Goal: Download file/media

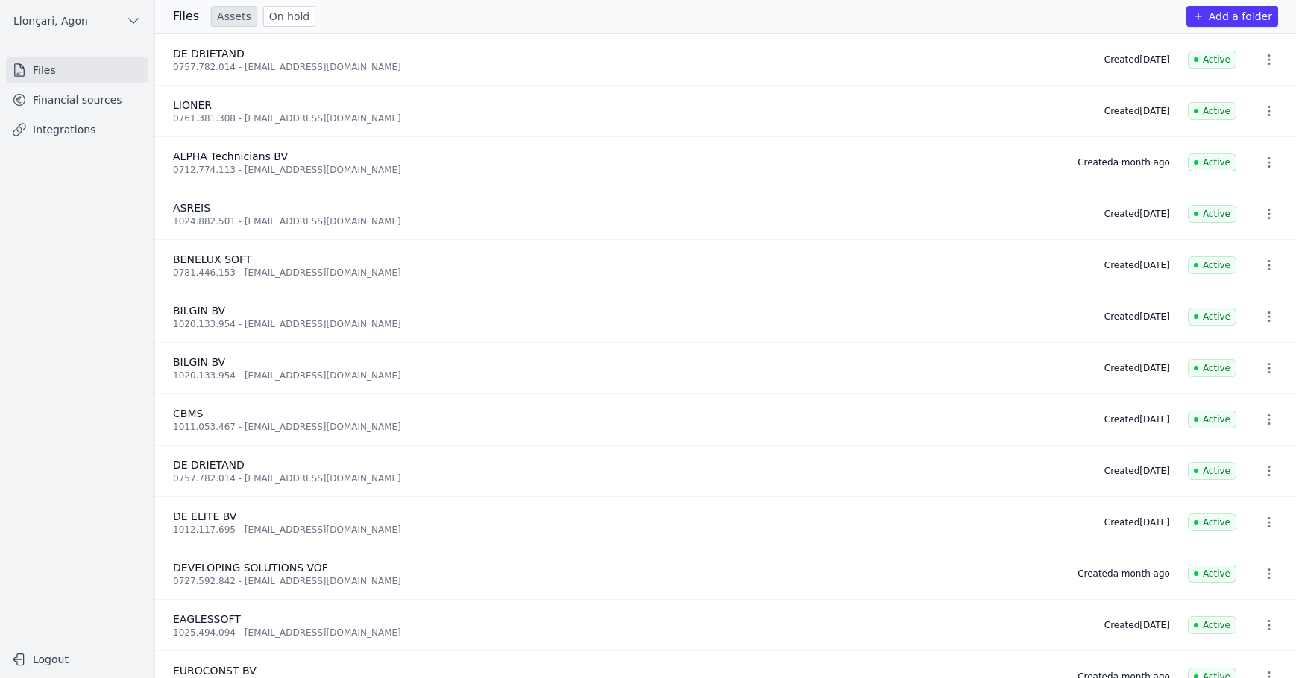
click at [65, 98] on font "Financial sources" at bounding box center [77, 100] width 89 height 12
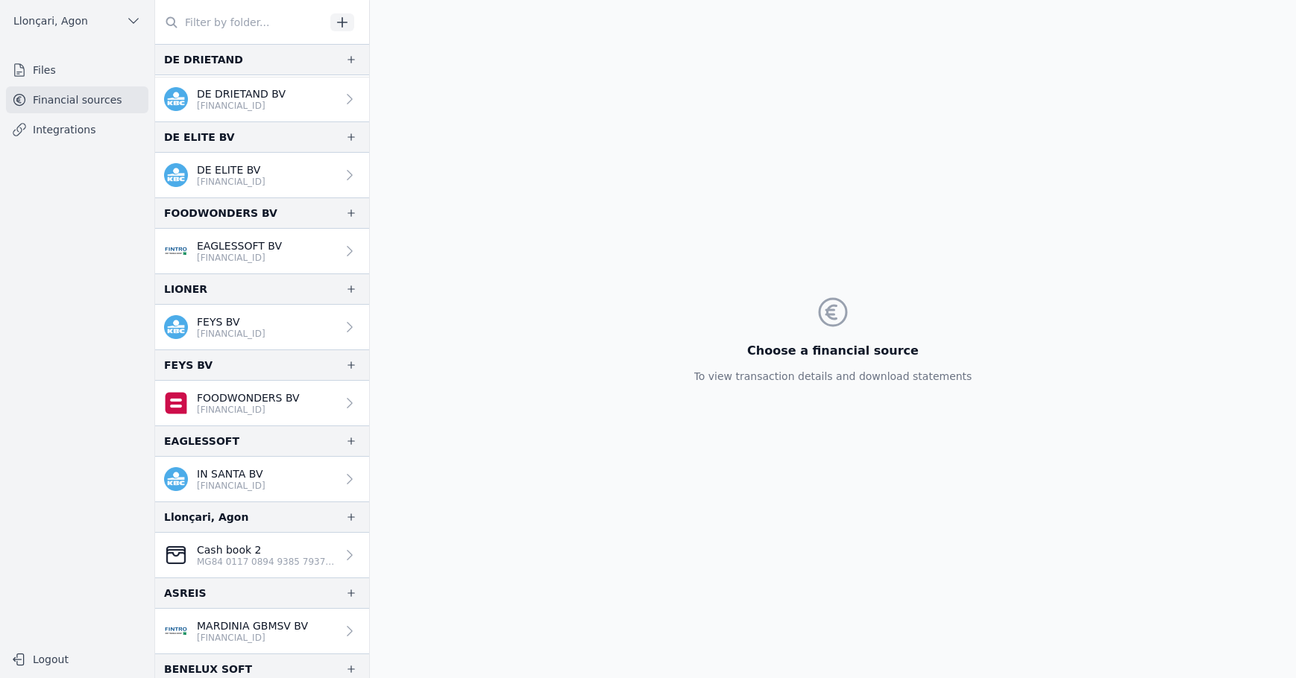
scroll to position [671, 0]
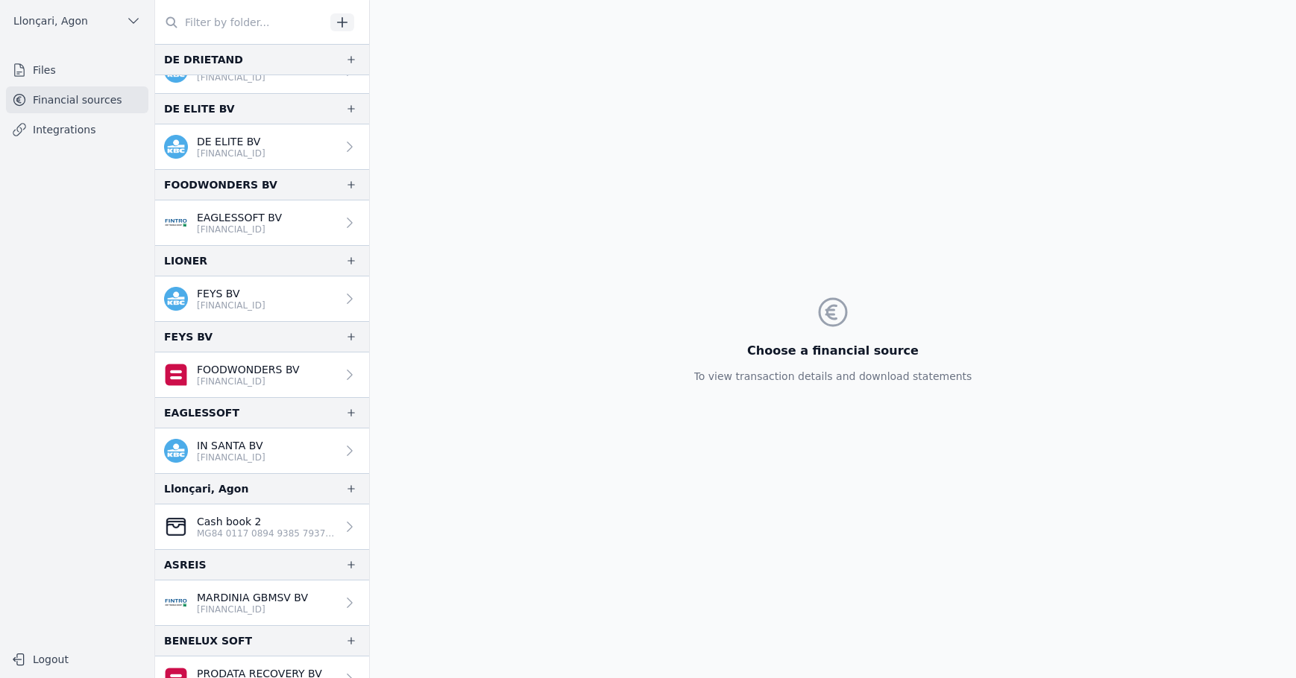
click at [470, 220] on div "Choose a financial source To view transaction details and download statements" at bounding box center [833, 339] width 926 height 678
click at [297, 231] on link "EAGLESSOFT BV [FINANCIAL_ID]" at bounding box center [262, 223] width 214 height 45
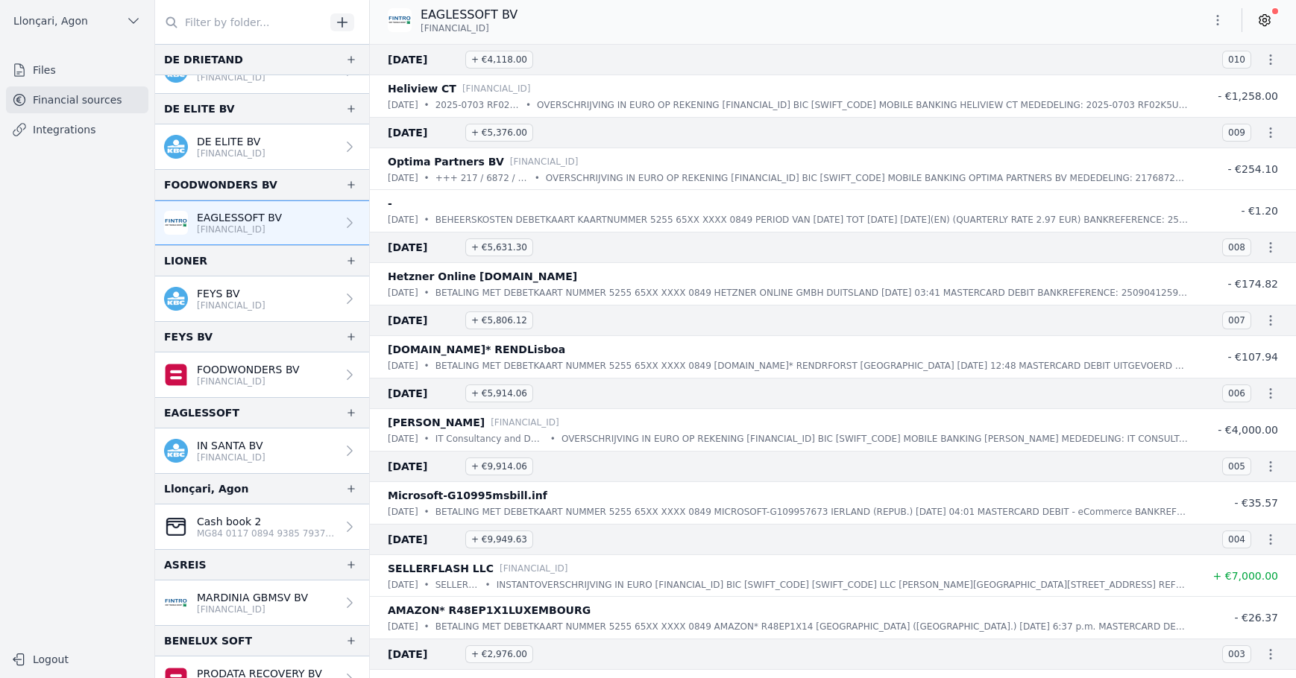
click at [1216, 24] on icon "button" at bounding box center [1217, 20] width 15 height 15
click at [1059, 31] on div at bounding box center [648, 339] width 1296 height 678
click at [276, 19] on input "text" at bounding box center [240, 22] width 170 height 27
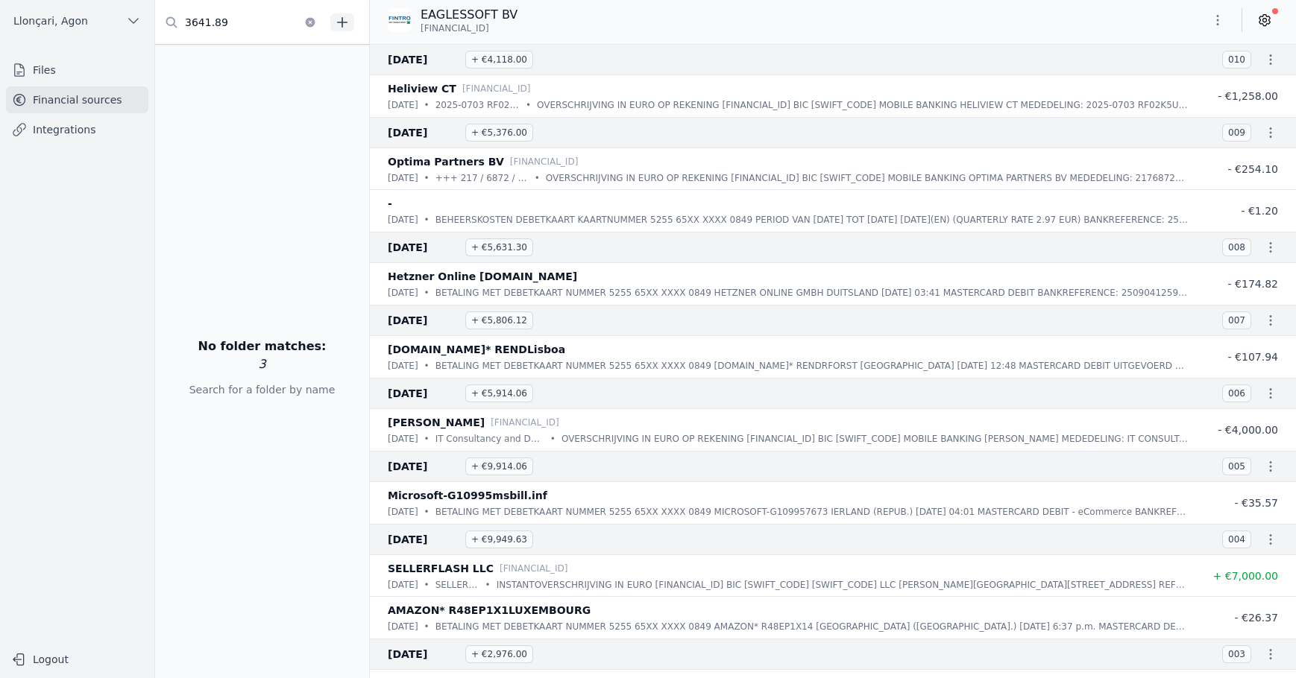
click at [191, 17] on input "3641.89" at bounding box center [240, 22] width 170 height 27
click at [223, 19] on input "3.641,89" at bounding box center [240, 22] width 170 height 27
type input "3.641,29"
type textarea "29"
drag, startPoint x: 228, startPoint y: 23, endPoint x: 74, endPoint y: 29, distance: 154.4
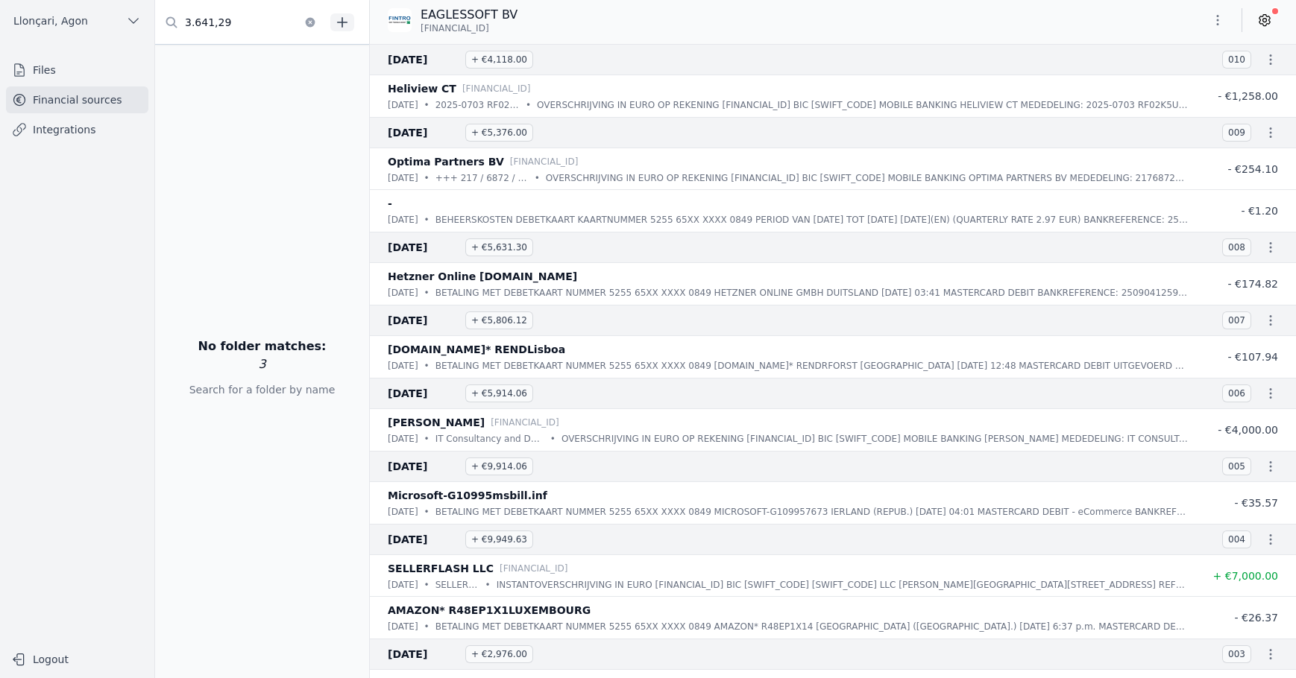
click at [74, 29] on div "Open sidebar [GEOGRAPHIC_DATA], [GEOGRAPHIC_DATA] [GEOGRAPHIC_DATA], [GEOGRAPHI…" at bounding box center [648, 339] width 1296 height 678
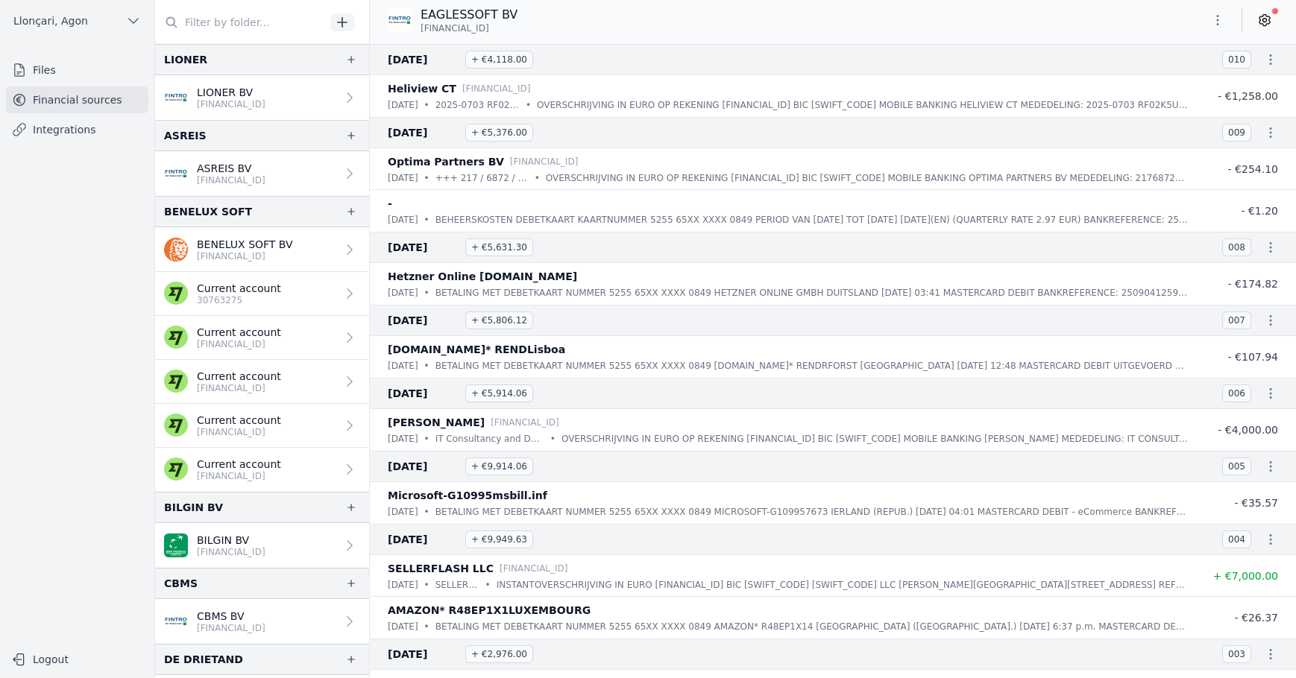
click at [1214, 19] on icon "button" at bounding box center [1217, 20] width 15 height 15
click at [1066, 36] on div at bounding box center [648, 339] width 1296 height 678
click at [1086, 33] on div "EAGLESSOFT BV [FINANCIAL_ID]" at bounding box center [833, 20] width 926 height 28
click at [1088, 25] on div "EAGLESSOFT BV [FINANCIAL_ID]" at bounding box center [833, 20] width 926 height 28
click at [1270, 18] on icon at bounding box center [1264, 20] width 15 height 15
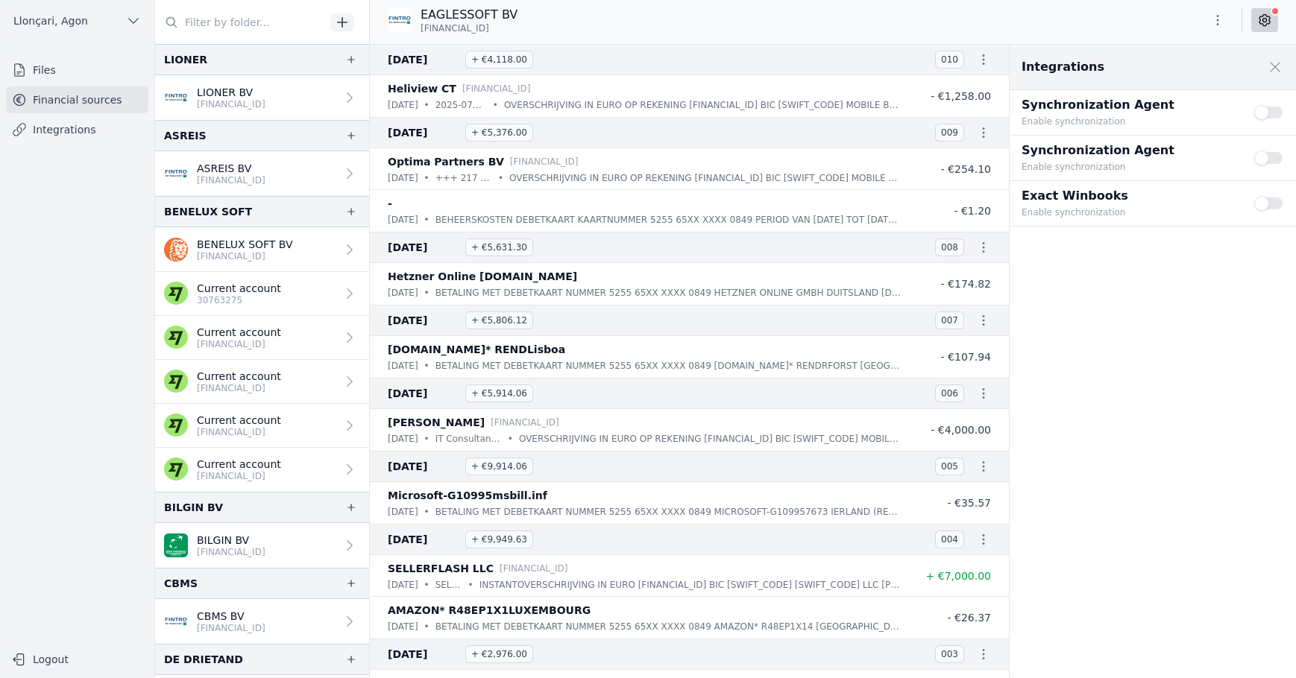
click at [1264, 20] on icon at bounding box center [1264, 20] width 15 height 15
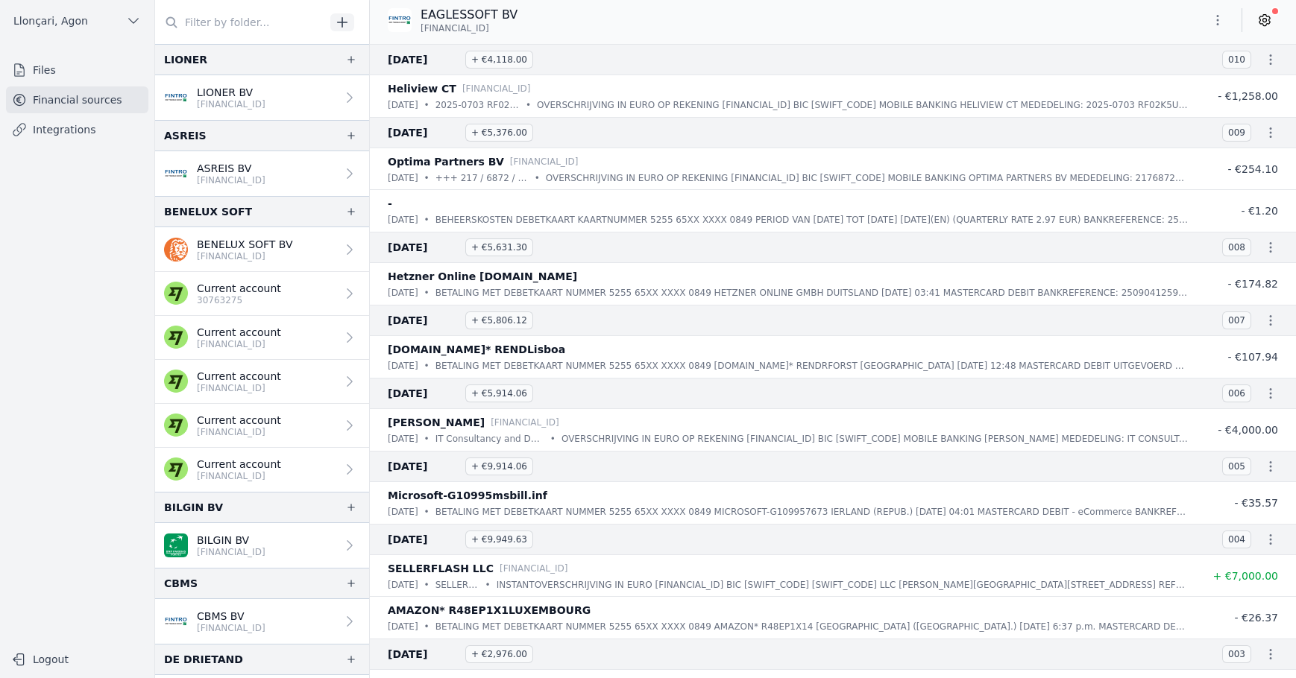
click at [1142, 17] on div "EAGLESSOFT BV [FINANCIAL_ID]" at bounding box center [833, 20] width 926 height 28
click at [477, 14] on font "EAGLESSOFT BV" at bounding box center [468, 14] width 97 height 14
click at [1267, 67] on icon "button" at bounding box center [1270, 59] width 15 height 15
click at [1115, 50] on div at bounding box center [648, 339] width 1296 height 678
click at [1221, 17] on icon "button" at bounding box center [1217, 20] width 15 height 15
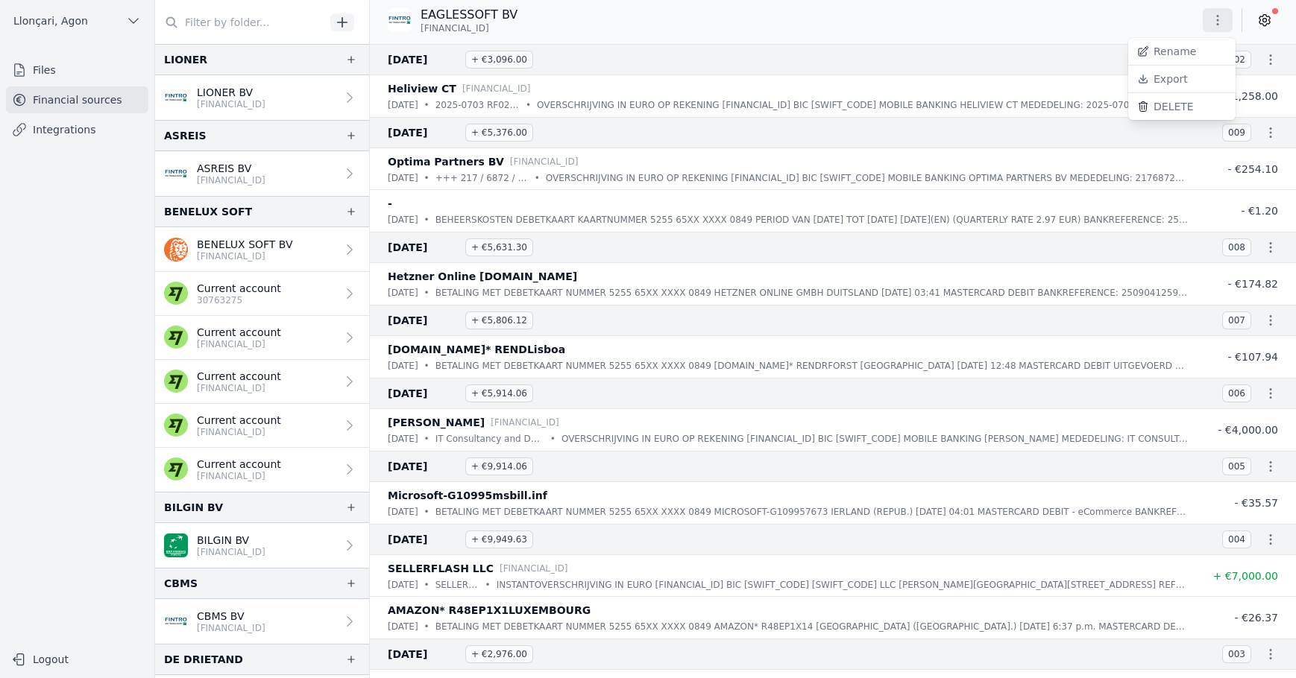
click at [1044, 29] on div at bounding box center [648, 339] width 1296 height 678
click at [344, 25] on icon "button" at bounding box center [342, 22] width 15 height 15
click at [242, 24] on input "text" at bounding box center [240, 22] width 170 height 27
click at [218, 17] on input "text" at bounding box center [240, 22] width 170 height 27
paste input "3641,29"
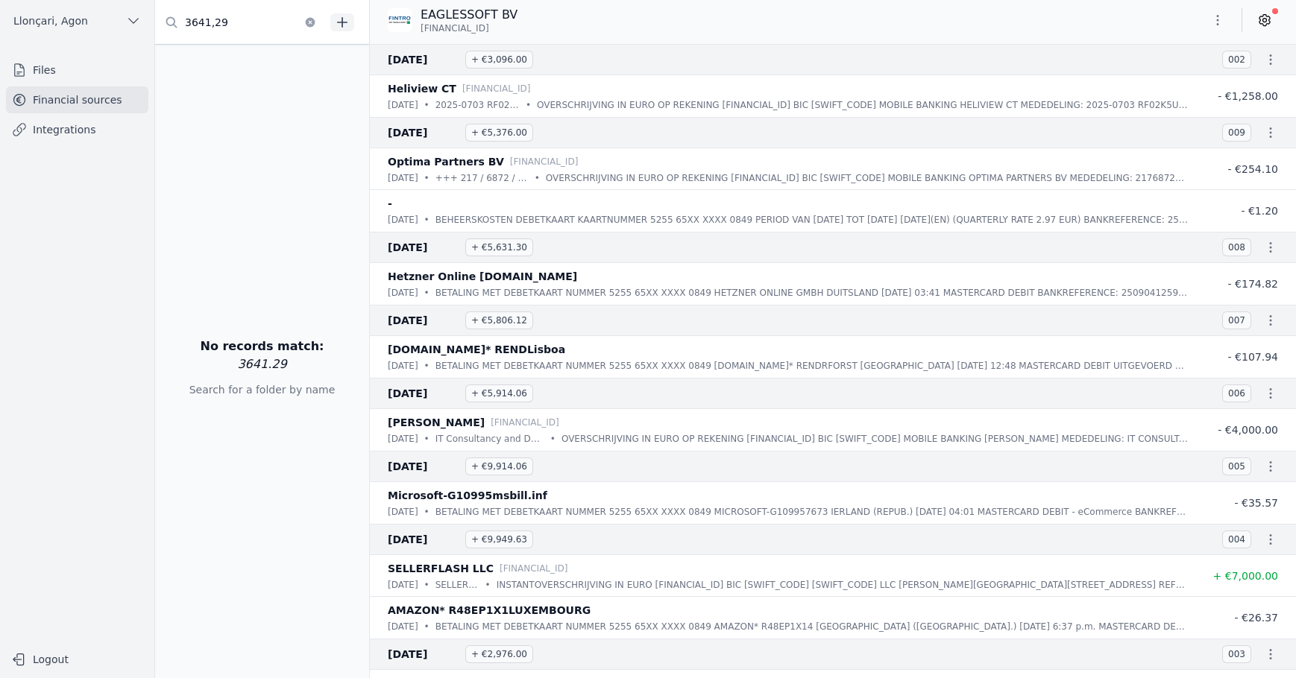
click at [195, 22] on input "3641,29" at bounding box center [240, 22] width 170 height 27
click at [278, 17] on input "3,641,29" at bounding box center [240, 22] width 170 height 27
drag, startPoint x: 239, startPoint y: 23, endPoint x: 115, endPoint y: 33, distance: 124.1
click at [115, 33] on div "Open sidebar [GEOGRAPHIC_DATA], [GEOGRAPHIC_DATA] [GEOGRAPHIC_DATA], [GEOGRAPHI…" at bounding box center [648, 339] width 1296 height 678
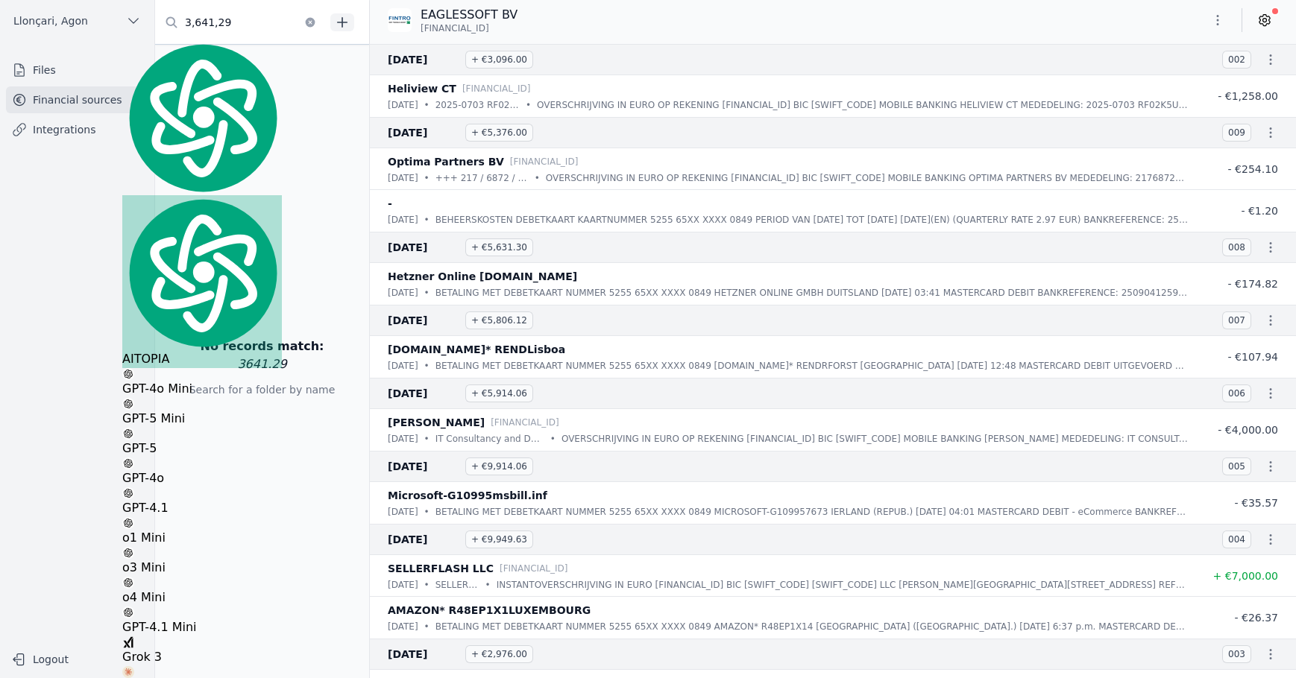
click at [658, 33] on div "EAGLESSOFT BV [FINANCIAL_ID]" at bounding box center [833, 20] width 926 height 28
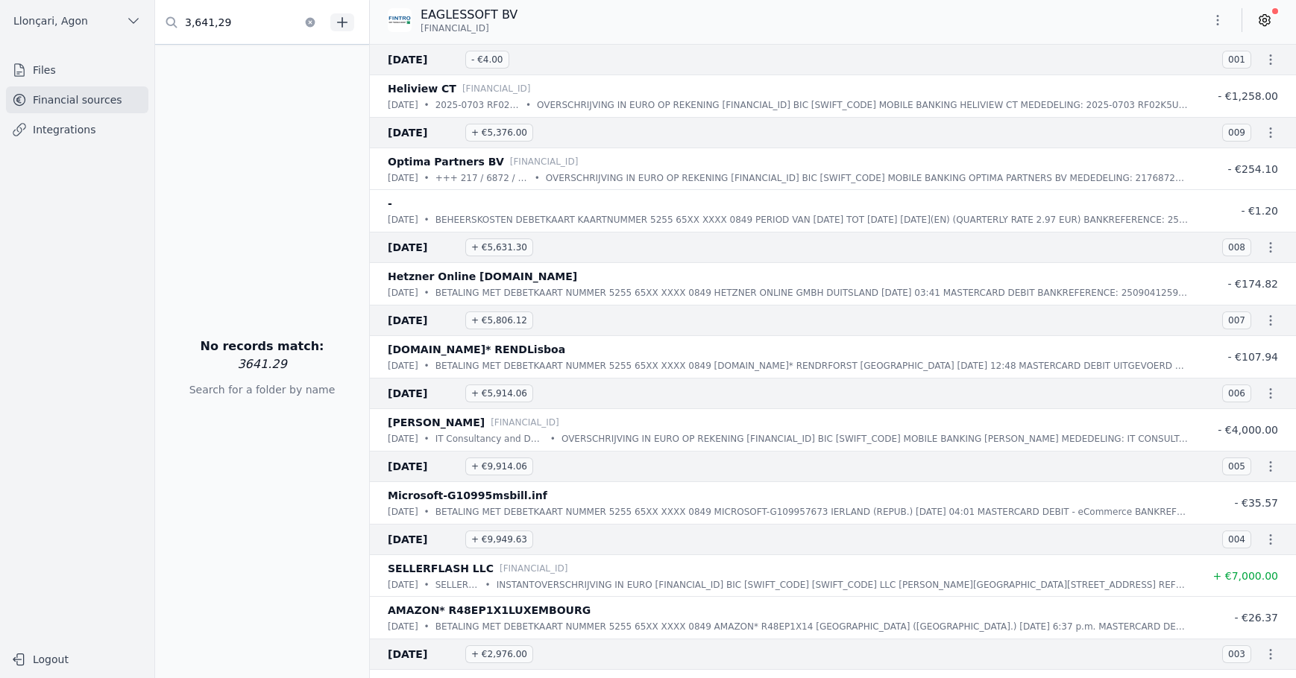
click at [242, 25] on input "3,641,29" at bounding box center [240, 22] width 170 height 27
click at [216, 22] on input "3,641,29" at bounding box center [240, 22] width 170 height 27
type input "3,641.29"
drag, startPoint x: 262, startPoint y: 17, endPoint x: 144, endPoint y: 38, distance: 119.6
click at [144, 38] on div "Open sidebar [GEOGRAPHIC_DATA], [GEOGRAPHIC_DATA] [GEOGRAPHIC_DATA], [GEOGRAPHI…" at bounding box center [648, 339] width 1296 height 678
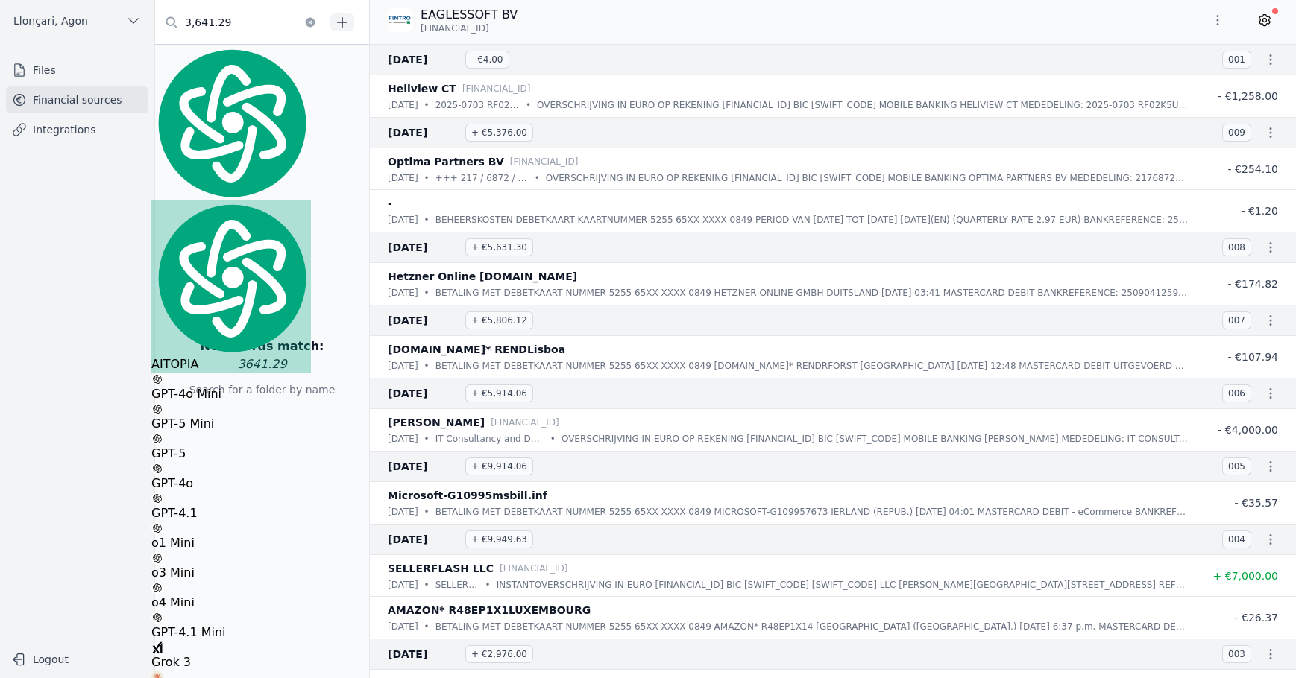
click at [221, 164] on div "No records match: 3641.29 Search for a folder by name" at bounding box center [262, 362] width 215 height 634
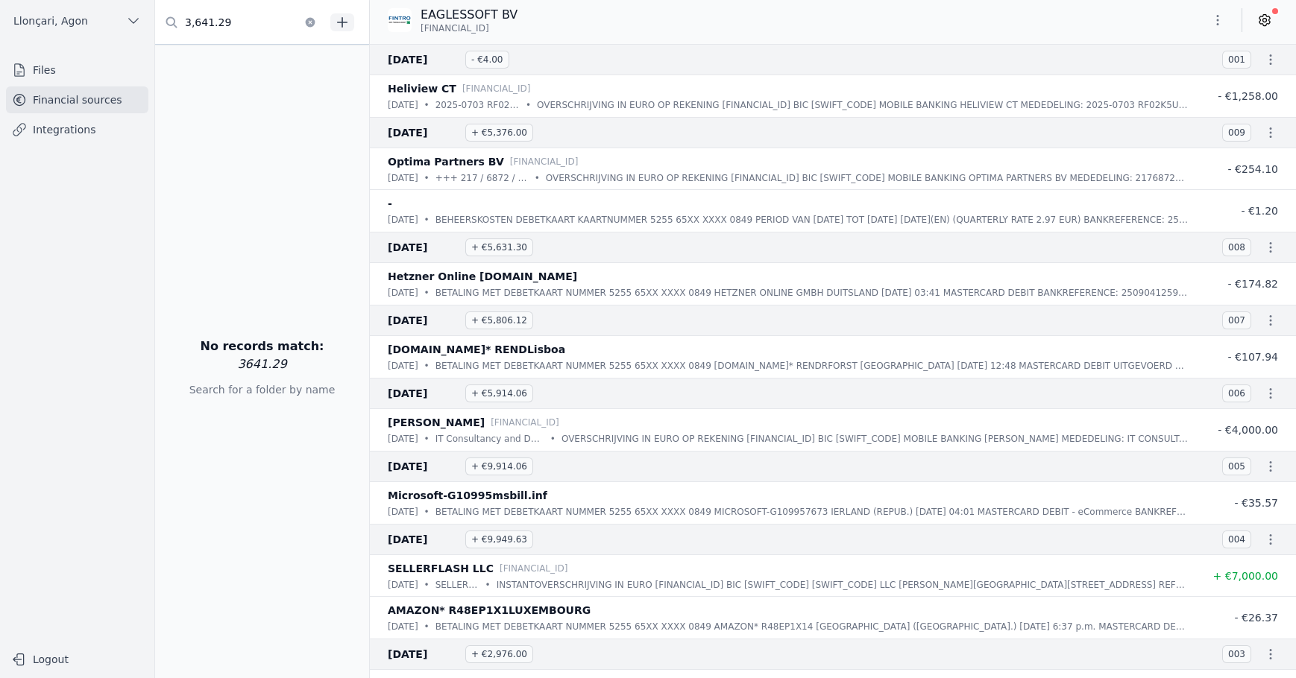
click at [45, 104] on font "Financial sources" at bounding box center [77, 100] width 89 height 12
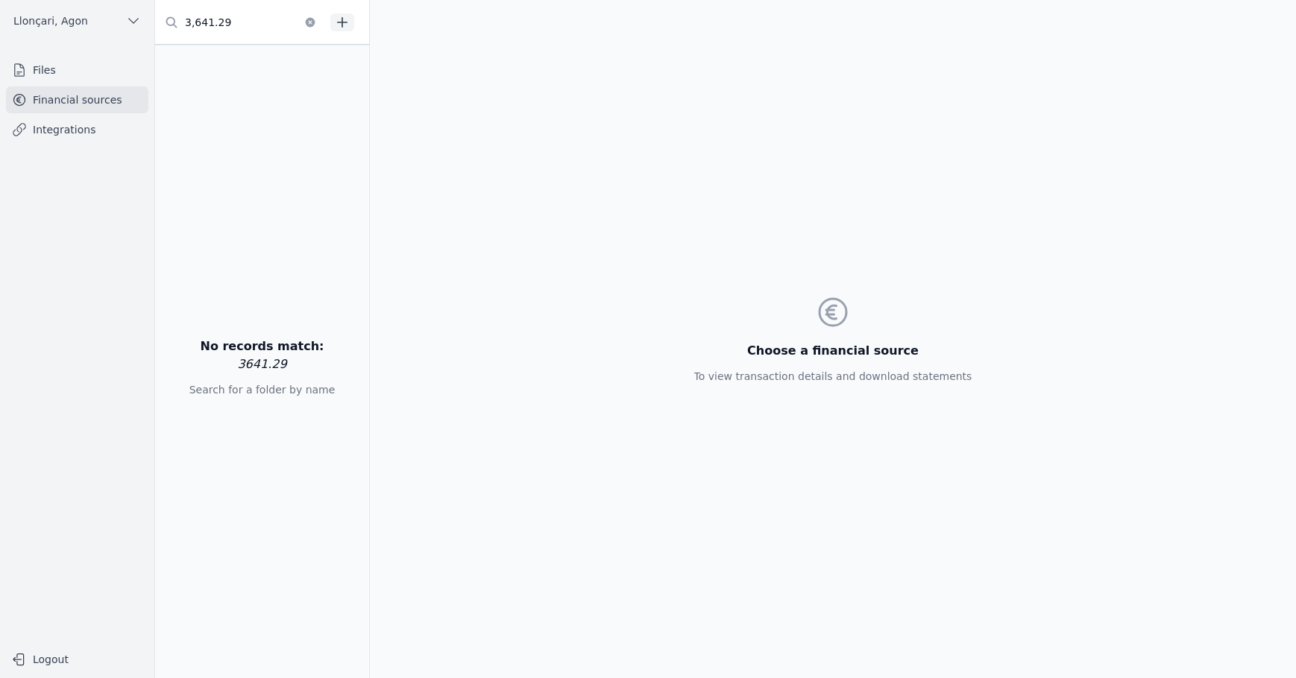
click at [40, 61] on link "Files" at bounding box center [77, 70] width 142 height 27
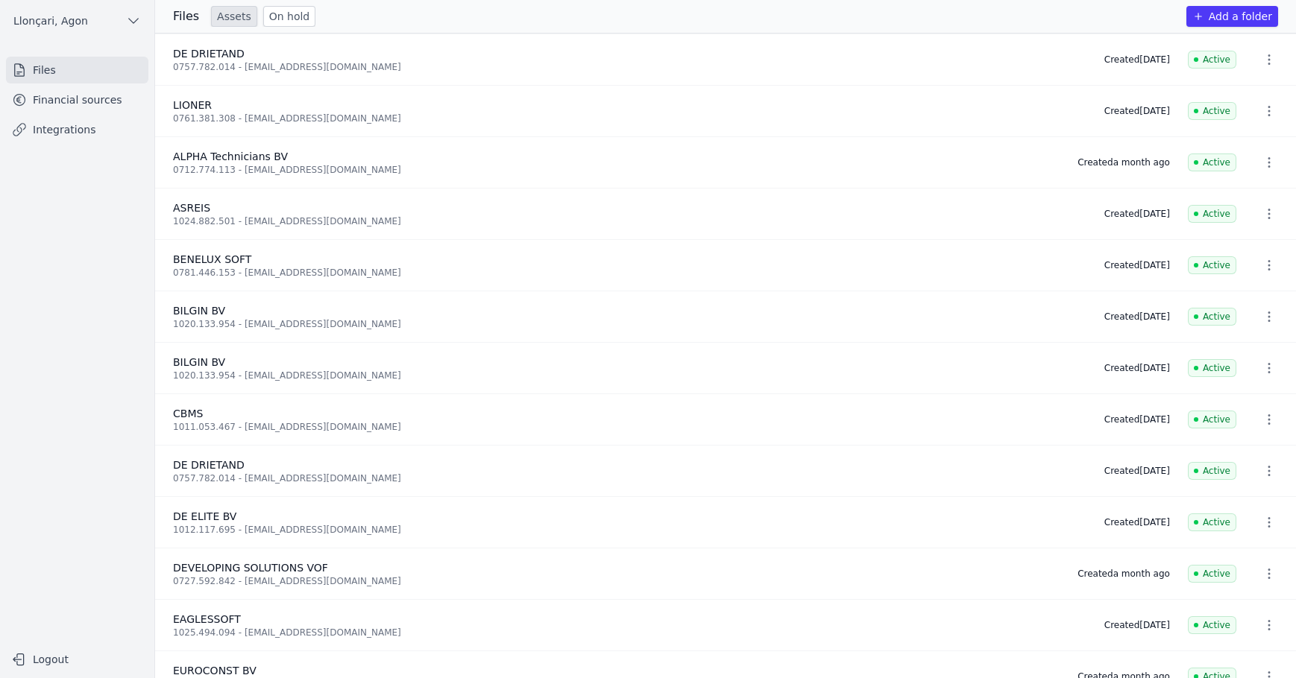
click at [102, 98] on font "Financial sources" at bounding box center [77, 100] width 89 height 12
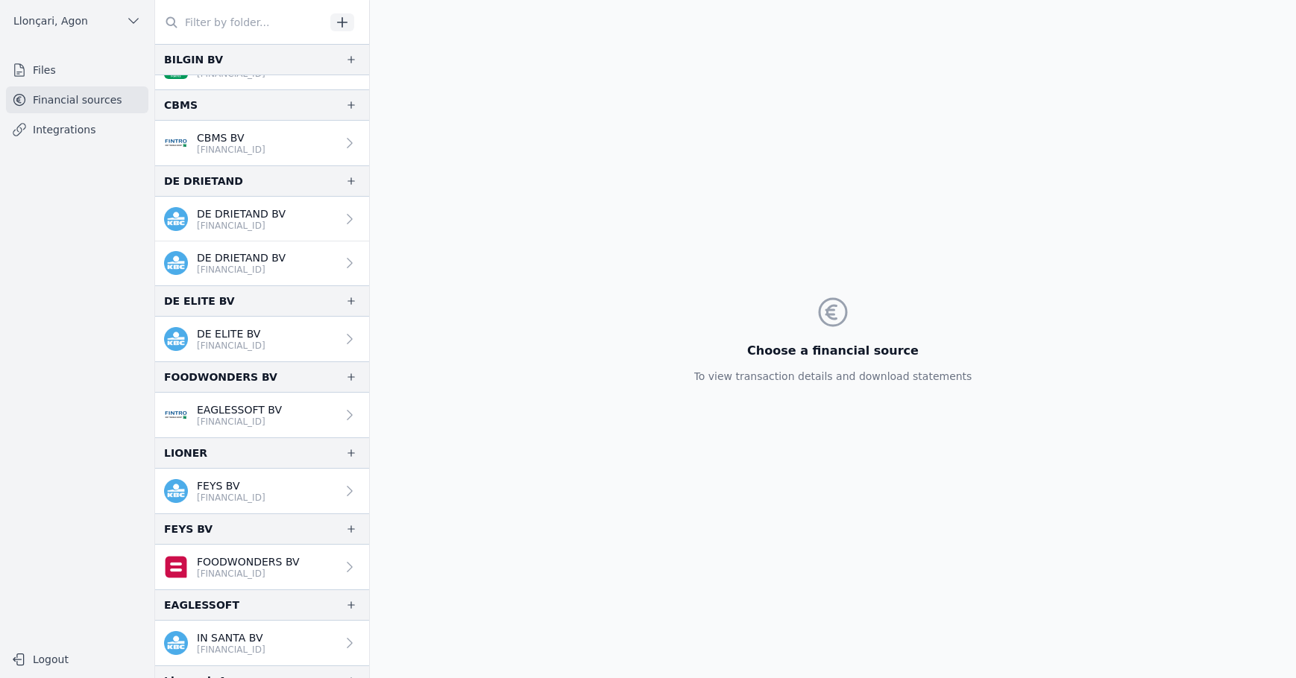
scroll to position [522, 0]
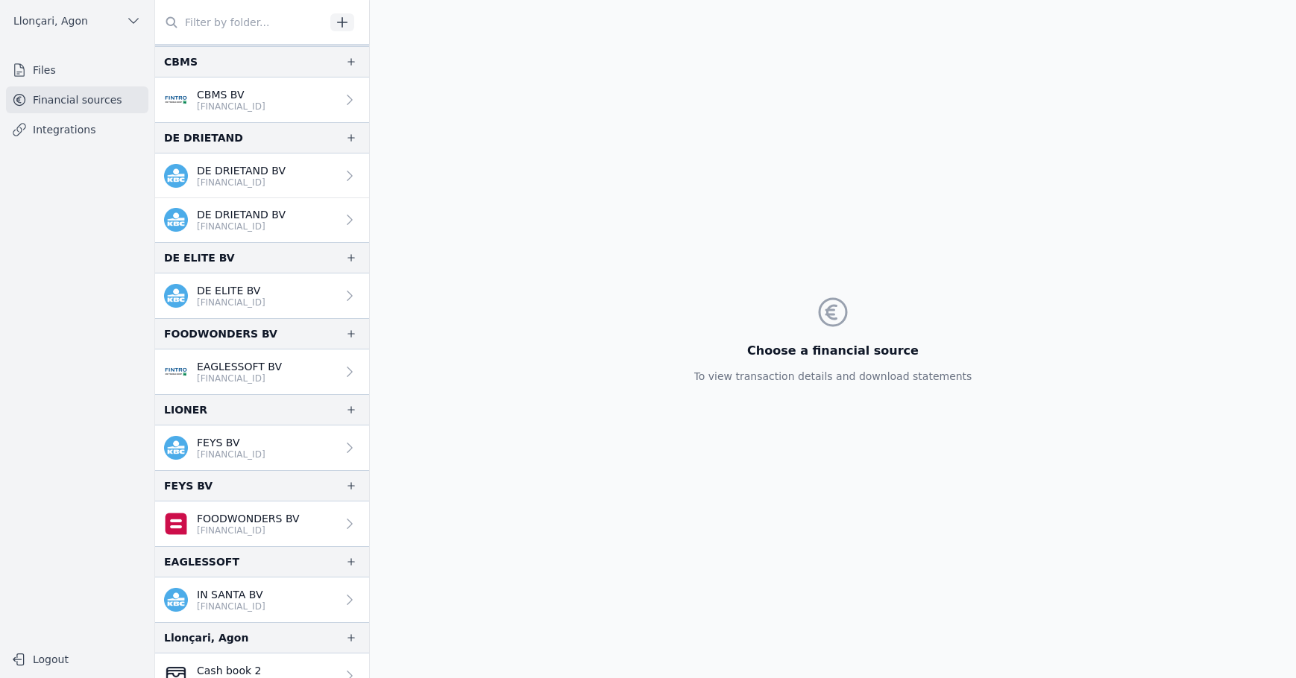
click at [345, 336] on icon "button" at bounding box center [351, 334] width 12 height 12
click at [198, 332] on font "FOODWONDERS BV" at bounding box center [220, 334] width 113 height 12
click at [171, 330] on font "FOODWONDERS BV" at bounding box center [220, 334] width 113 height 12
click at [169, 330] on font "FOODWONDERS BV" at bounding box center [220, 334] width 113 height 12
click at [247, 526] on font "[FINANCIAL_ID]" at bounding box center [231, 531] width 69 height 10
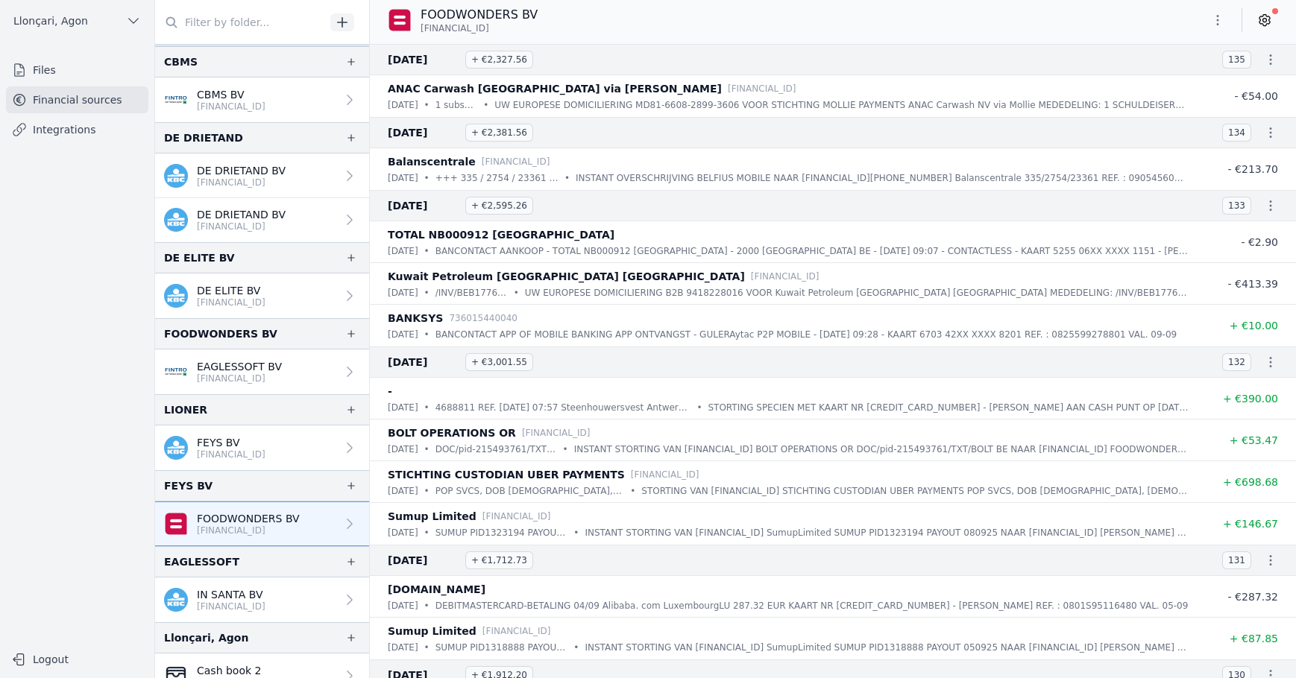
click at [244, 20] on input "text" at bounding box center [240, 22] width 170 height 27
click at [239, 13] on input "text" at bounding box center [240, 22] width 170 height 27
paste input "3641,29"
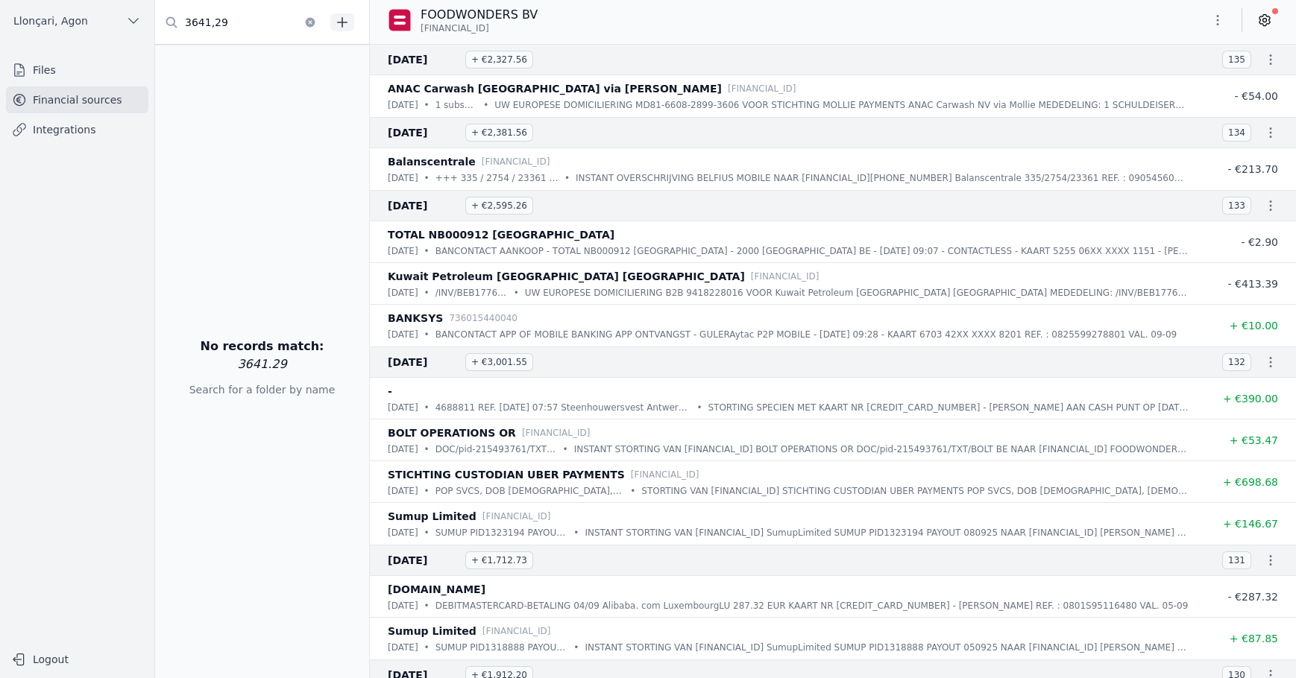
click at [194, 20] on input "3641,29" at bounding box center [240, 22] width 170 height 27
click at [238, 24] on input "3,641.29" at bounding box center [240, 22] width 170 height 27
drag, startPoint x: 238, startPoint y: 24, endPoint x: 157, endPoint y: 27, distance: 81.3
click at [157, 27] on input "3,641.29" at bounding box center [240, 22] width 170 height 27
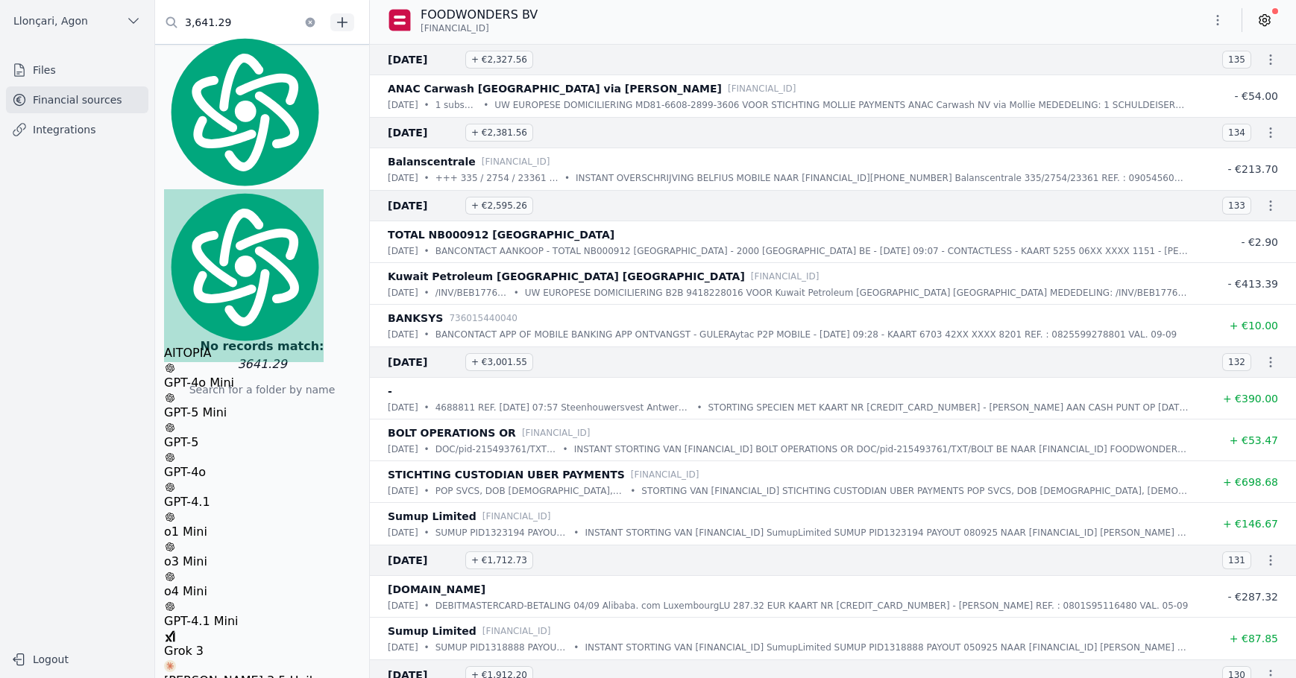
click at [206, 193] on div "No records match: 3641.29 Search for a folder by name" at bounding box center [262, 362] width 215 height 634
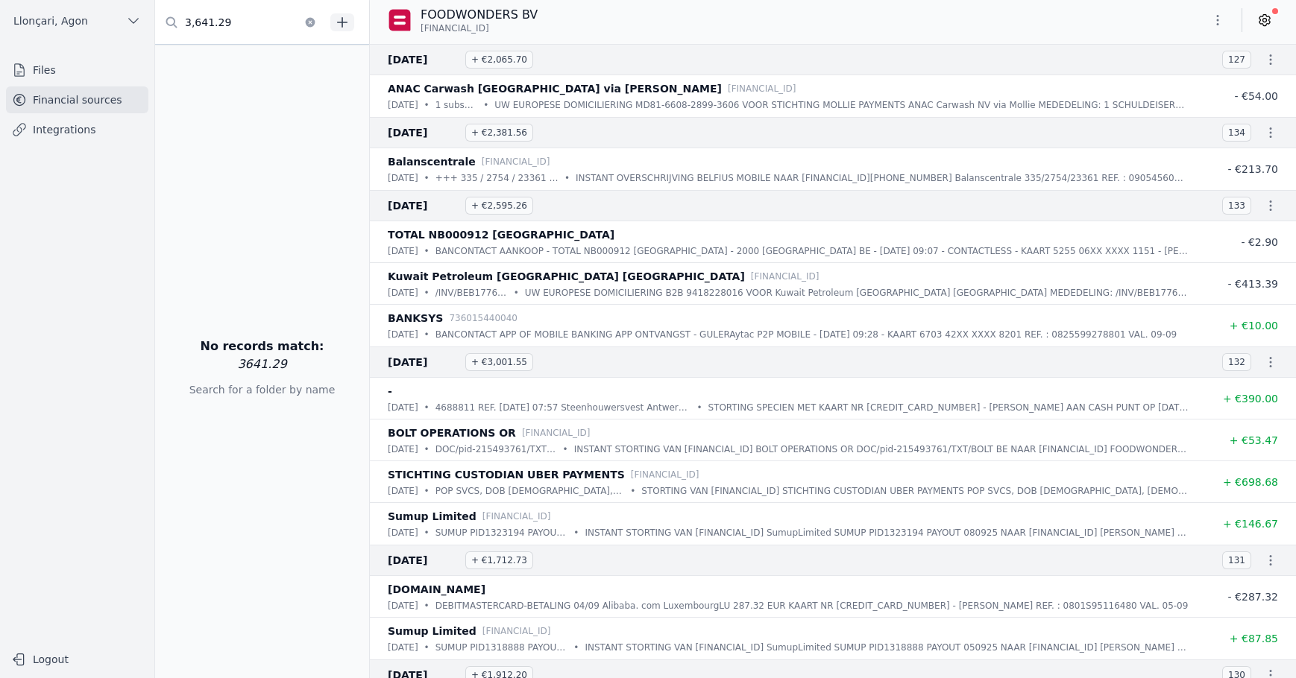
click at [247, 25] on input "3,641.29" at bounding box center [240, 22] width 170 height 27
drag, startPoint x: 222, startPoint y: 22, endPoint x: 74, endPoint y: 22, distance: 148.4
click at [74, 22] on div "Open sidebar [GEOGRAPHIC_DATA], [GEOGRAPHIC_DATA] [GEOGRAPHIC_DATA], [GEOGRAPHI…" at bounding box center [648, 339] width 1296 height 678
click at [169, 20] on icon at bounding box center [171, 22] width 15 height 15
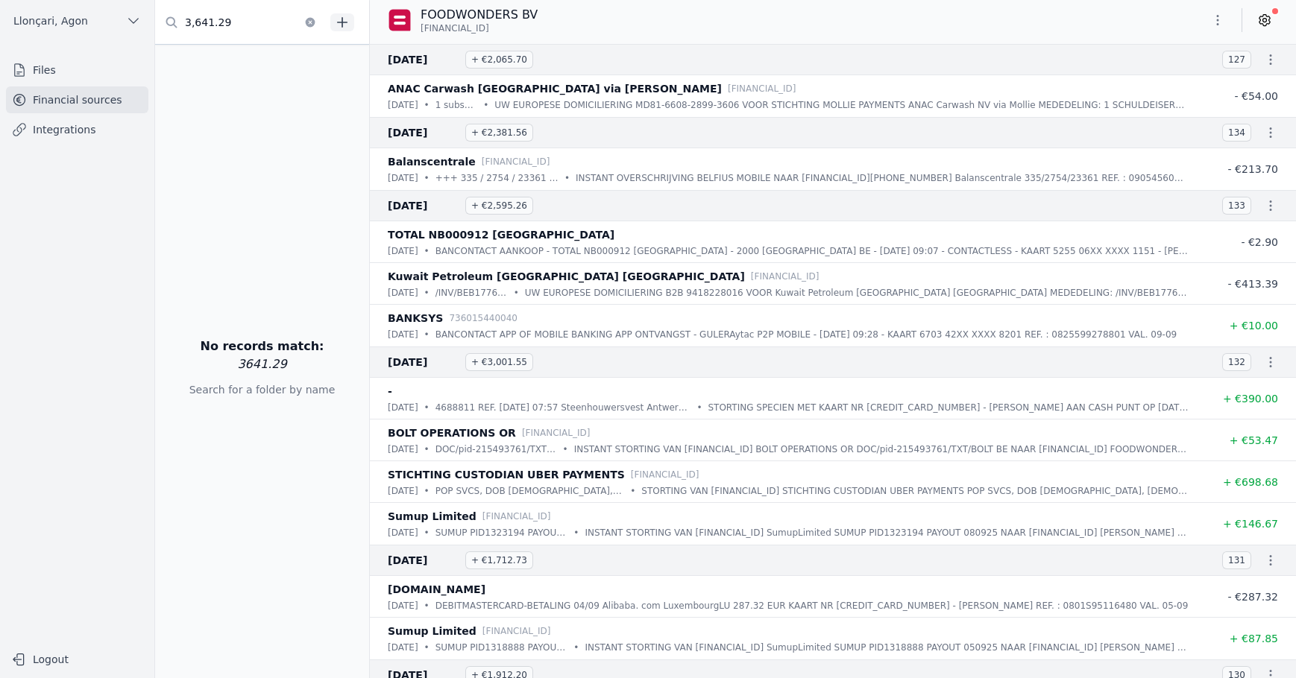
click at [230, 24] on input "3,641.29" at bounding box center [240, 22] width 170 height 27
click at [226, 23] on input "3,641.29" at bounding box center [240, 22] width 170 height 27
drag, startPoint x: 229, startPoint y: 23, endPoint x: 136, endPoint y: 25, distance: 92.5
click at [136, 25] on div "Open sidebar [GEOGRAPHIC_DATA], [GEOGRAPHIC_DATA] [GEOGRAPHIC_DATA], [GEOGRAPHI…" at bounding box center [648, 339] width 1296 height 678
paste input "662,12"
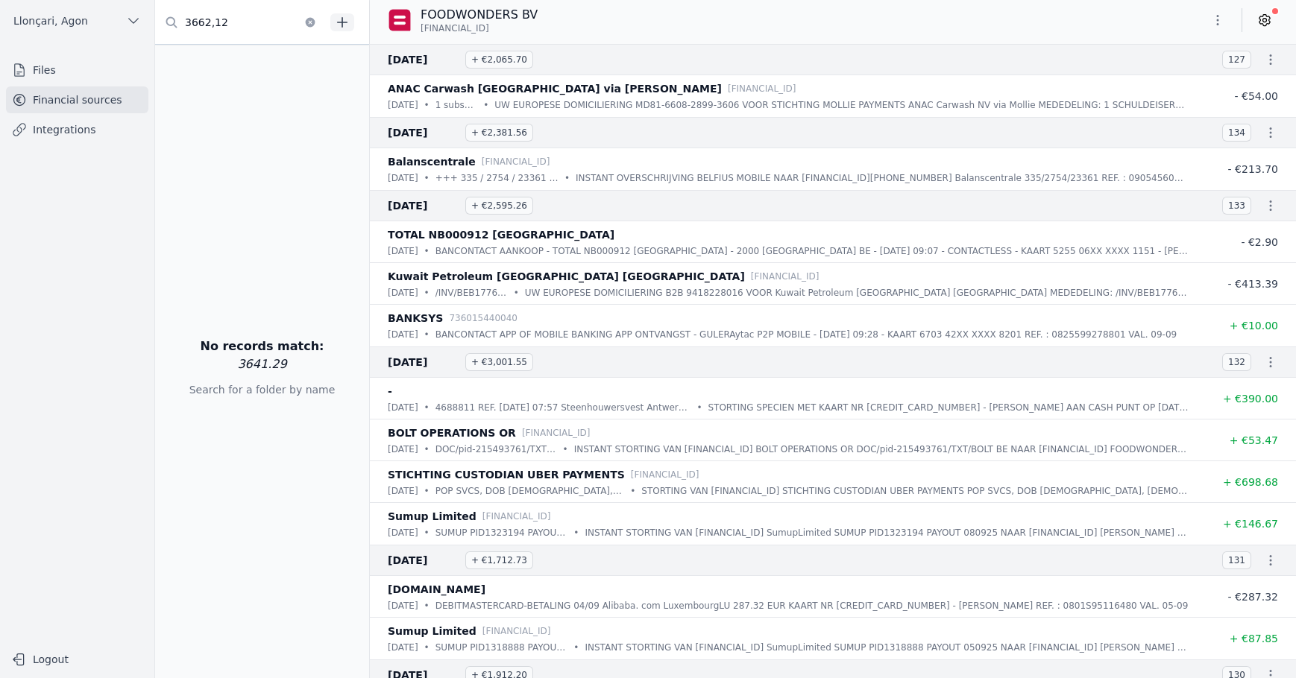
click at [193, 29] on input "3662,12" at bounding box center [240, 22] width 170 height 27
type input "3,662.12"
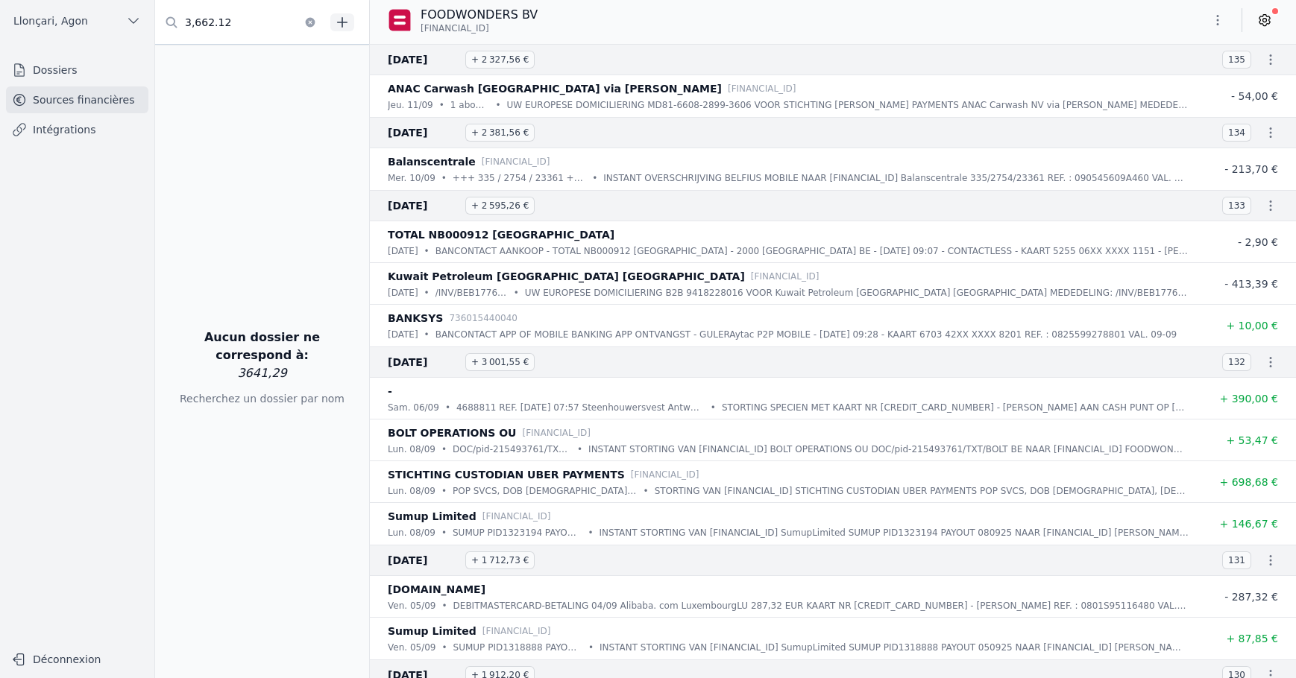
click at [259, 12] on input "3,662.12" at bounding box center [240, 22] width 170 height 27
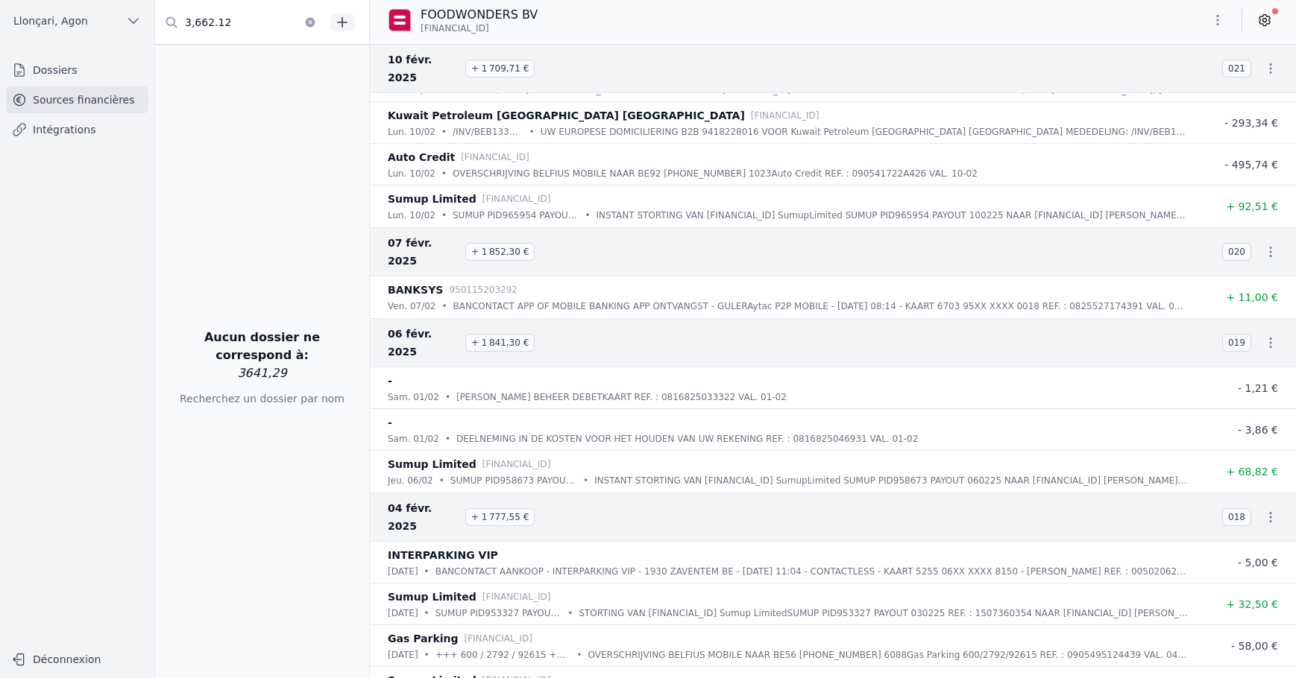
scroll to position [18712, 0]
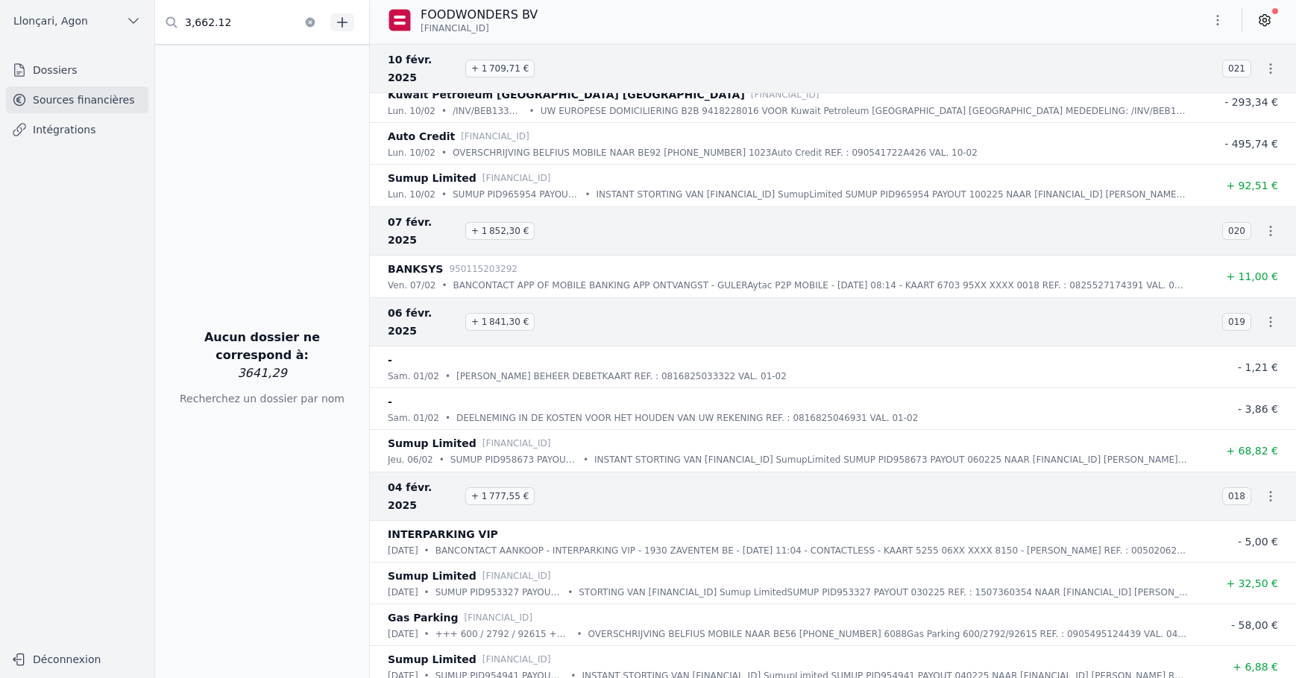
click at [310, 22] on icon "button" at bounding box center [310, 22] width 12 height 12
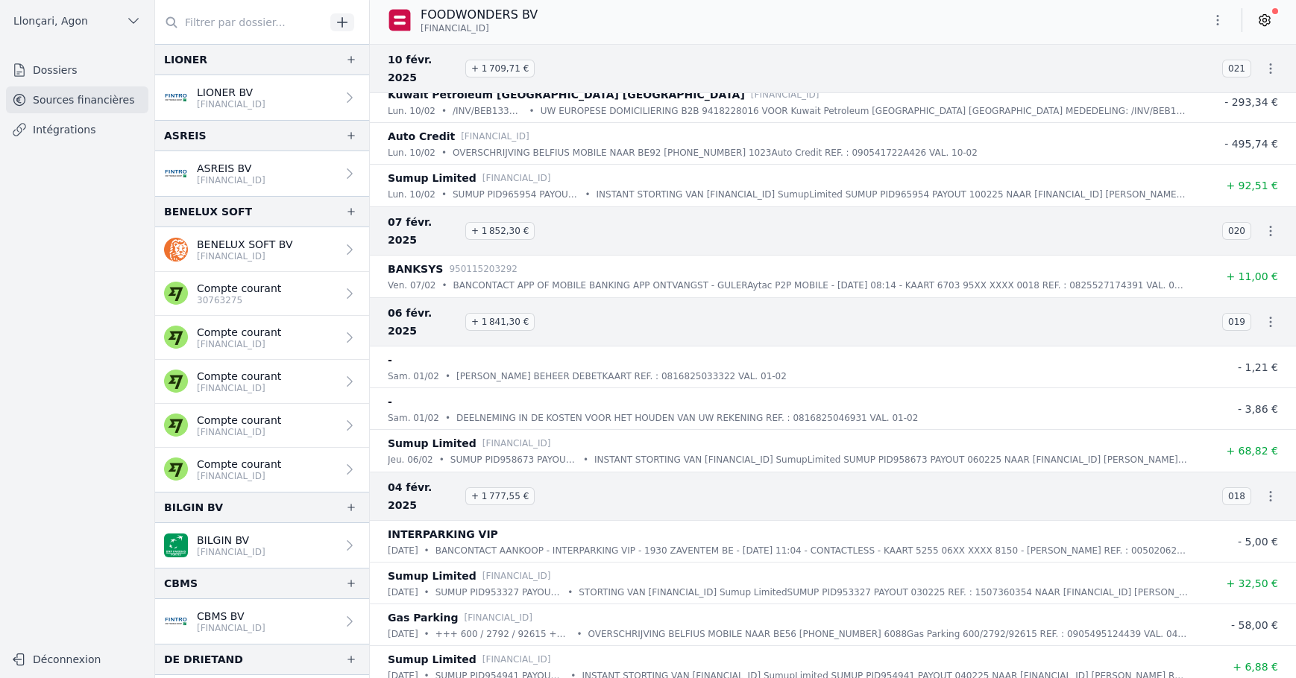
click at [1217, 21] on icon "button" at bounding box center [1218, 20] width 2 height 10
click at [1187, 81] on button "Exporter" at bounding box center [1181, 80] width 107 height 28
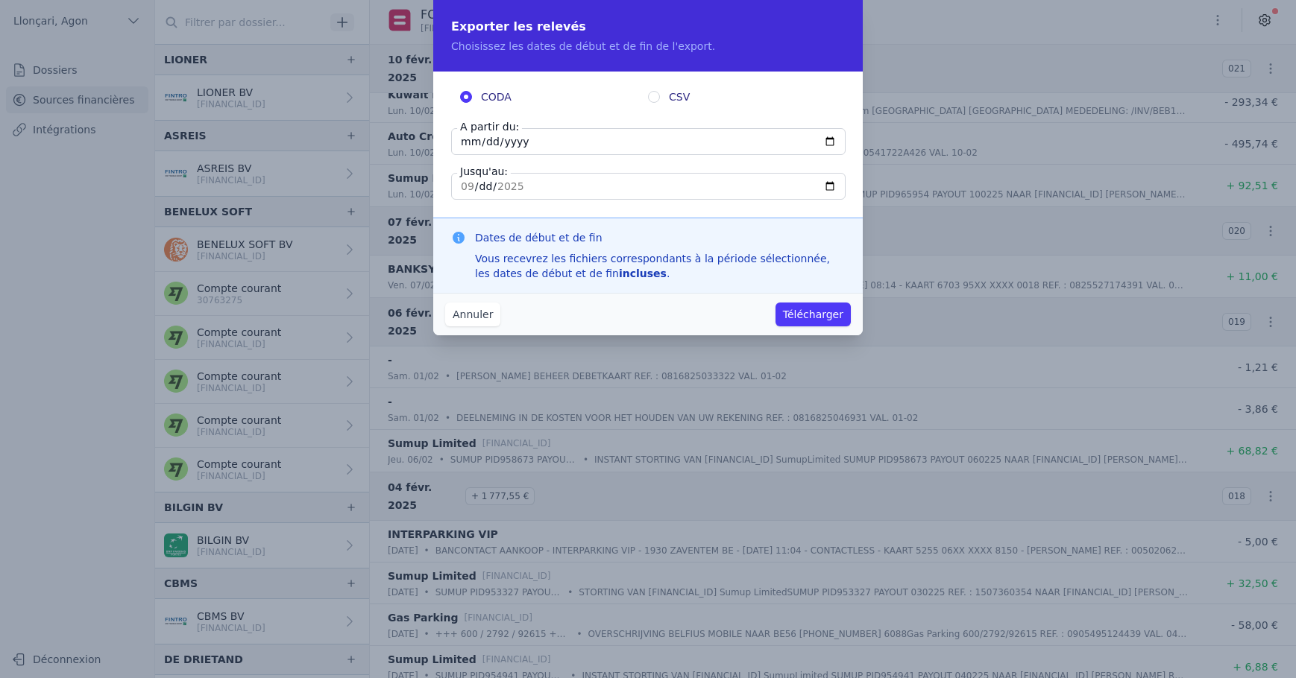
drag, startPoint x: 456, startPoint y: 139, endPoint x: 471, endPoint y: 138, distance: 15.0
click at [471, 138] on input "[DATE]" at bounding box center [648, 141] width 394 height 27
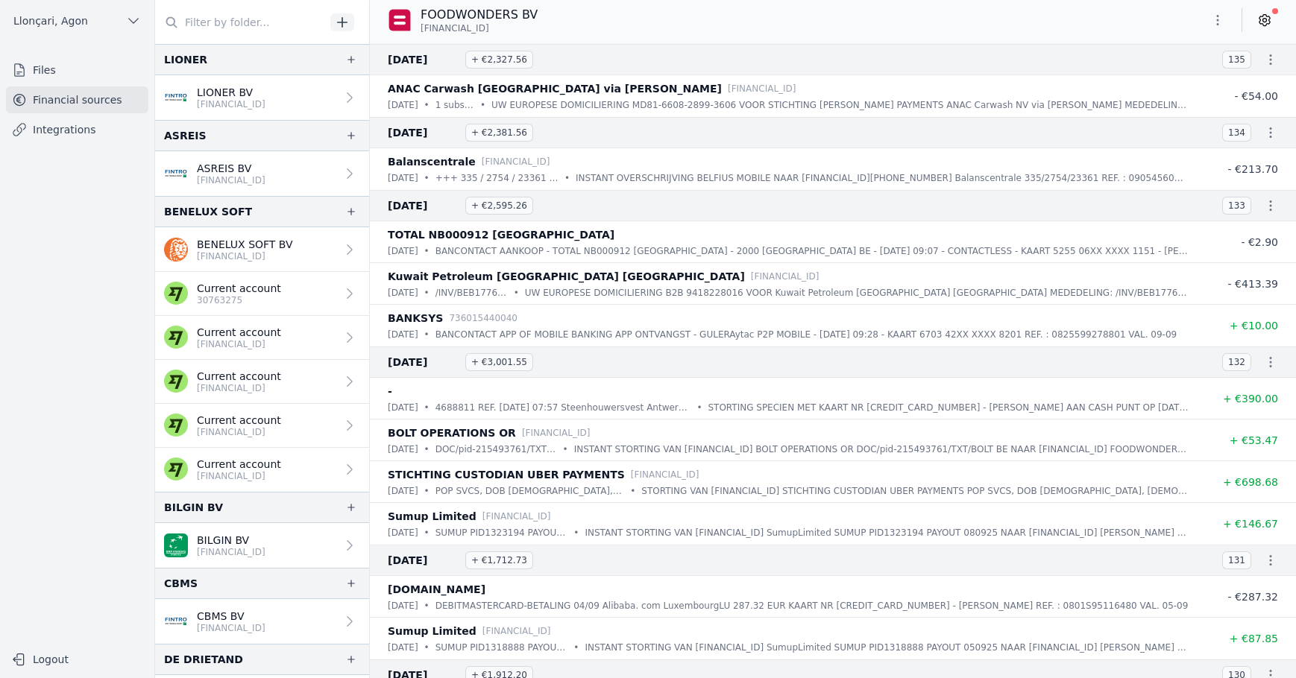
click at [1220, 17] on icon "button" at bounding box center [1217, 20] width 15 height 15
click at [1173, 77] on font "Export" at bounding box center [1170, 79] width 34 height 12
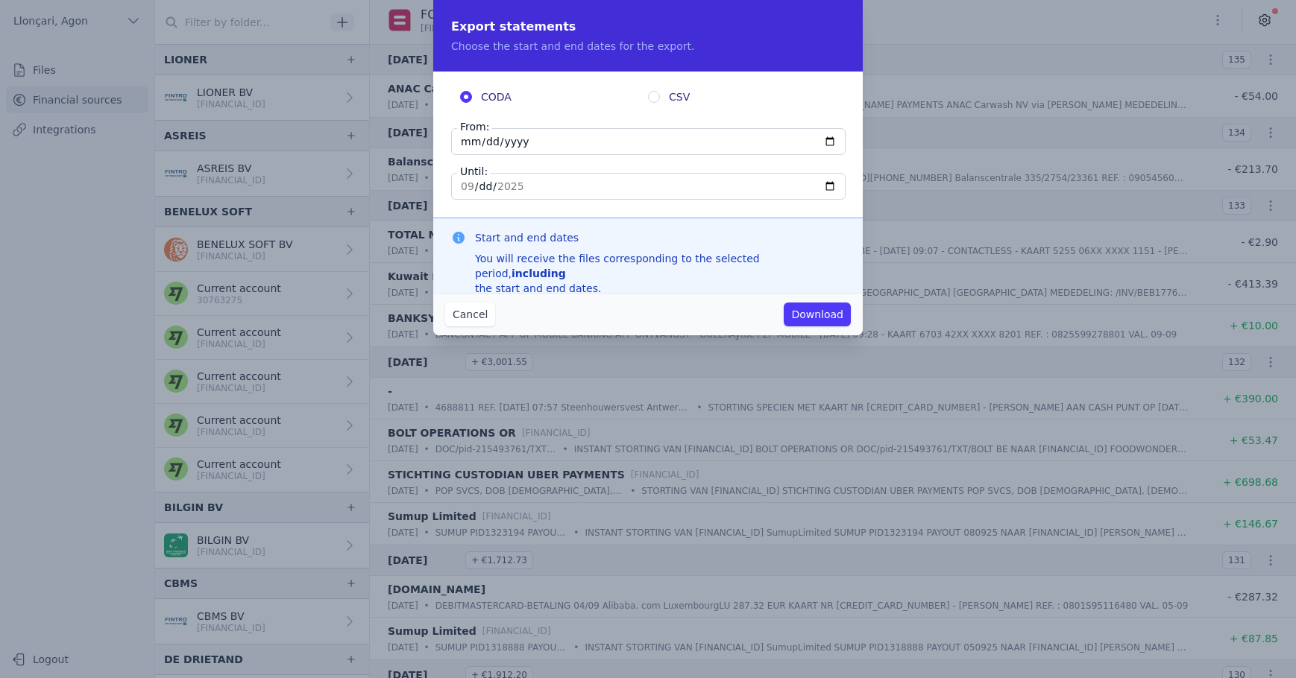
click at [455, 136] on input "[DATE]" at bounding box center [648, 141] width 394 height 27
click at [522, 142] on input "[DATE]" at bounding box center [648, 141] width 394 height 27
drag, startPoint x: 522, startPoint y: 142, endPoint x: 437, endPoint y: 142, distance: 85.0
click at [437, 142] on div "CODA CSV From: 2025-09-11 Until: 2025-09-11" at bounding box center [647, 145] width 429 height 146
type input "2025-09-01"
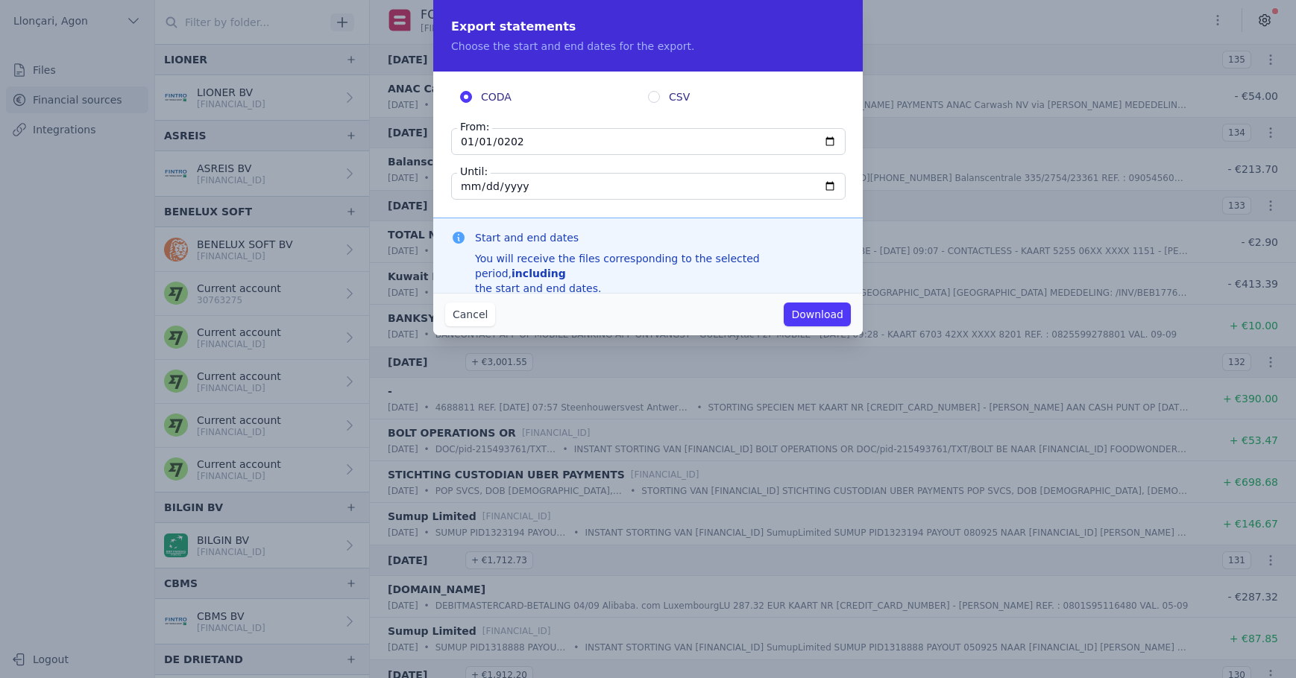
type input "2025-01-01"
click at [783, 303] on button "Download" at bounding box center [816, 315] width 67 height 24
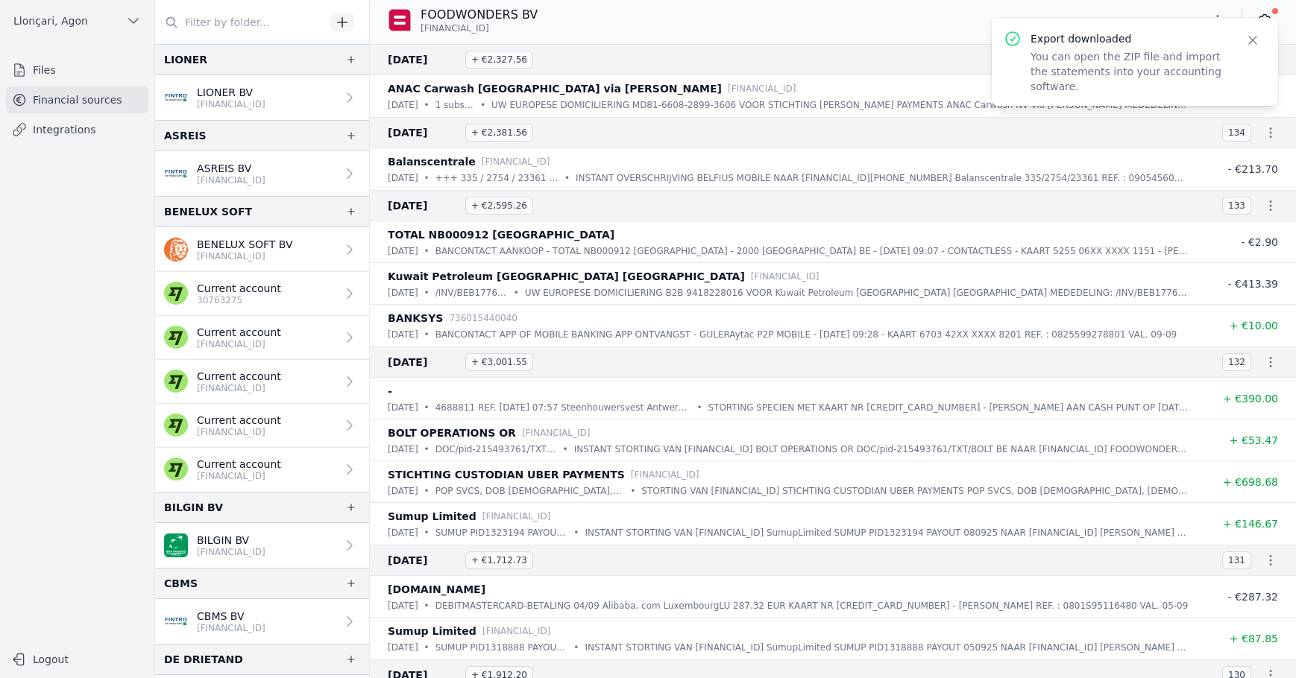
click at [1255, 45] on icon "button" at bounding box center [1252, 40] width 15 height 15
click at [1226, 13] on button "button" at bounding box center [1217, 20] width 30 height 24
click at [1173, 75] on font "Export" at bounding box center [1170, 79] width 34 height 12
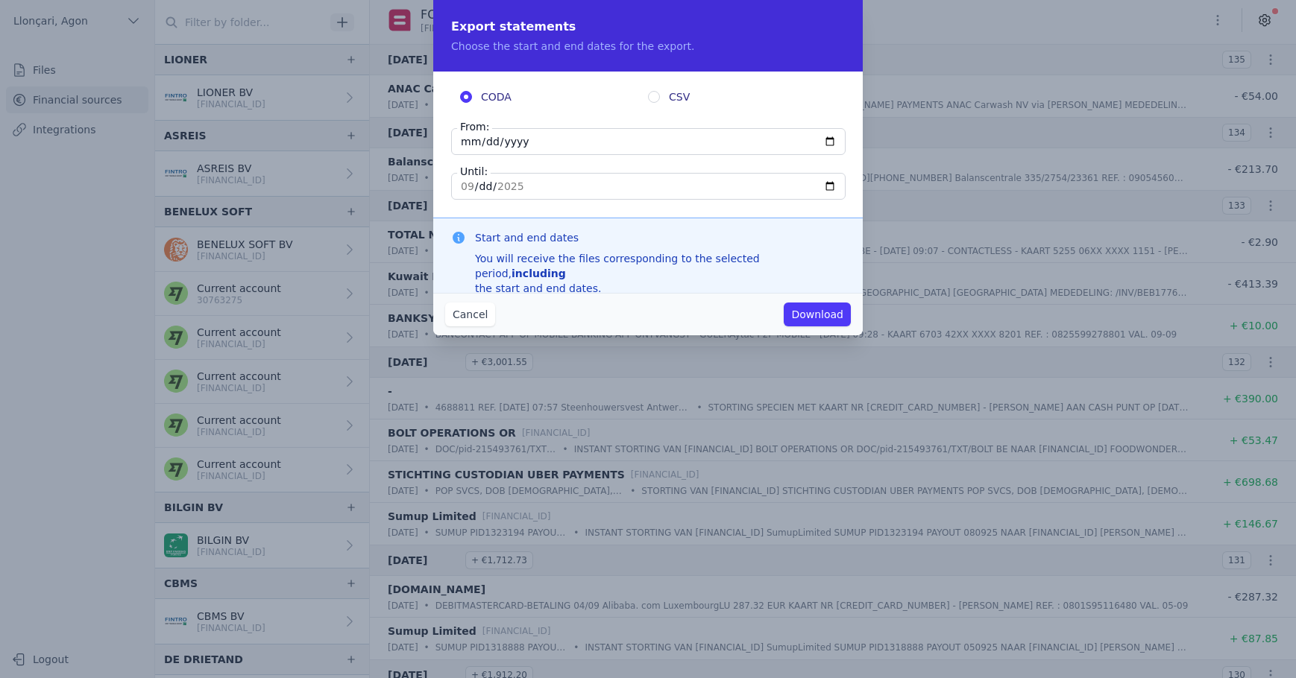
drag, startPoint x: 461, startPoint y: 142, endPoint x: 535, endPoint y: 138, distance: 74.6
click at [535, 138] on input "[DATE]" at bounding box center [648, 141] width 394 height 27
type input "[DATE]"
type input "2025-09-01"
type input "2025-01-01"
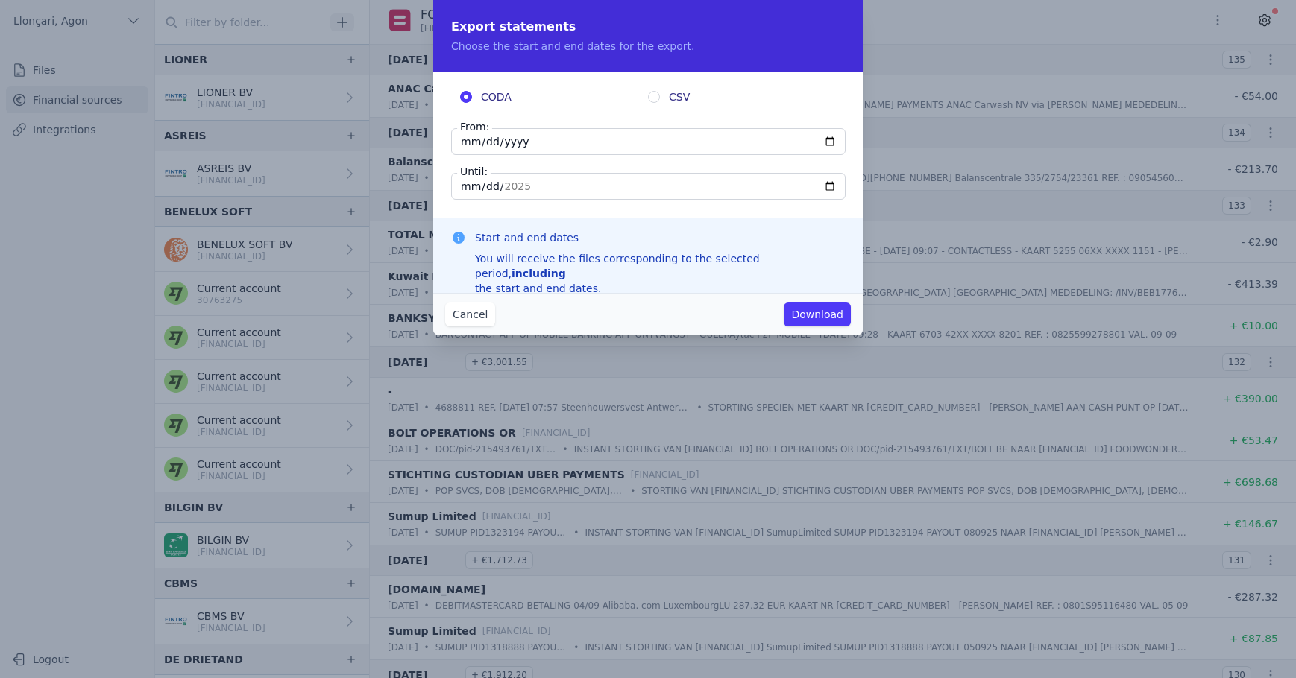
click at [470, 181] on input "[DATE]" at bounding box center [648, 186] width 394 height 27
type input "2025-09-19"
type input "2025-02-19"
click at [824, 316] on font "Download" at bounding box center [817, 315] width 52 height 12
